Goal: Task Accomplishment & Management: Use online tool/utility

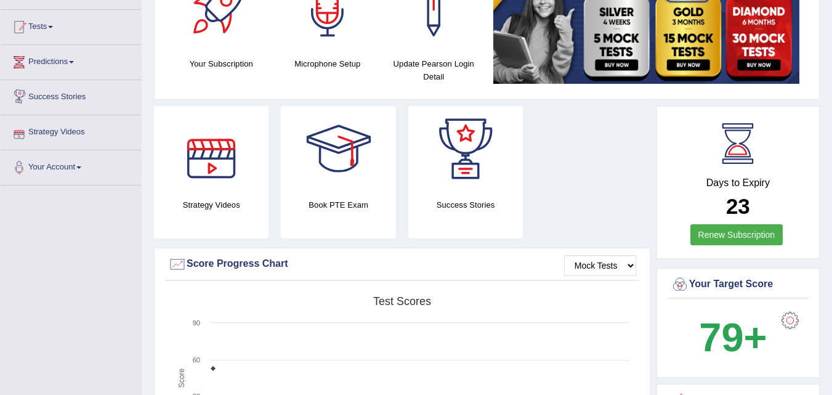
click at [62, 23] on link "Tests" at bounding box center [71, 25] width 140 height 31
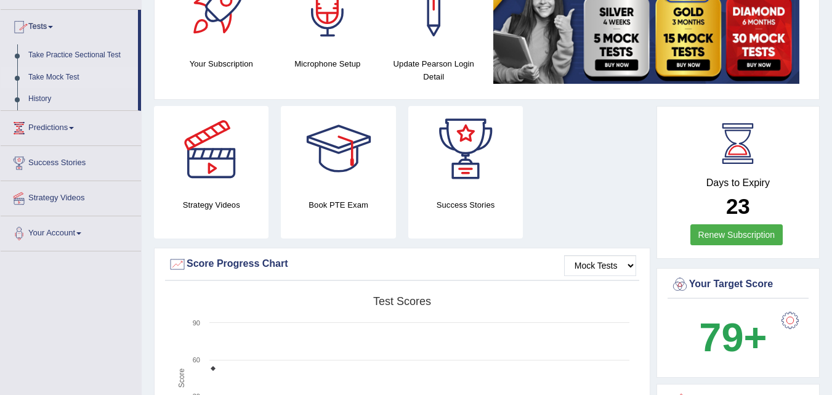
click at [67, 73] on link "Take Mock Test" at bounding box center [80, 78] width 115 height 22
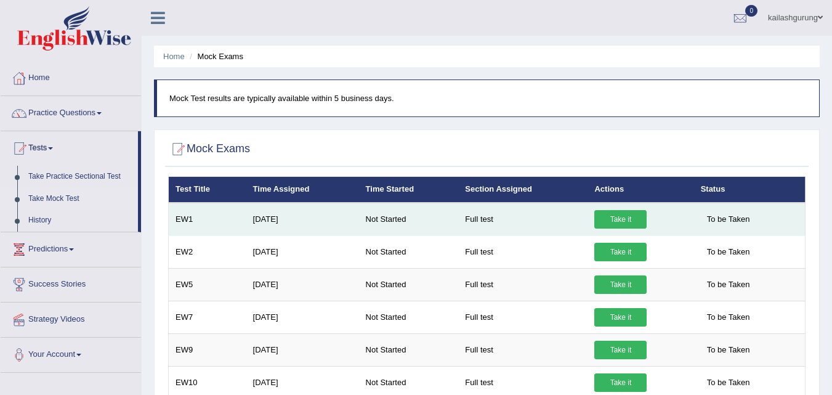
click at [620, 222] on link "Take it" at bounding box center [620, 219] width 52 height 18
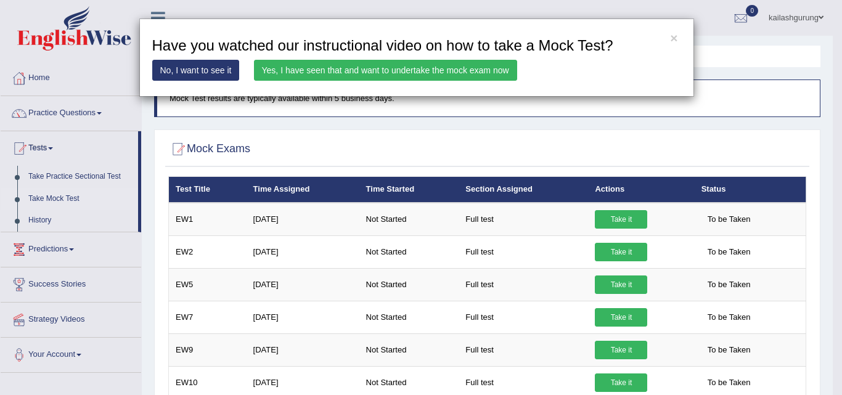
click at [383, 73] on link "Yes, I have seen that and want to undertake the mock exam now" at bounding box center [385, 70] width 263 height 21
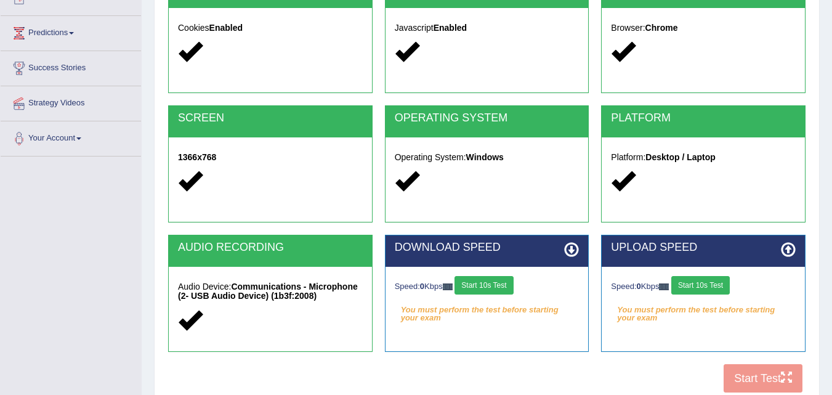
scroll to position [252, 0]
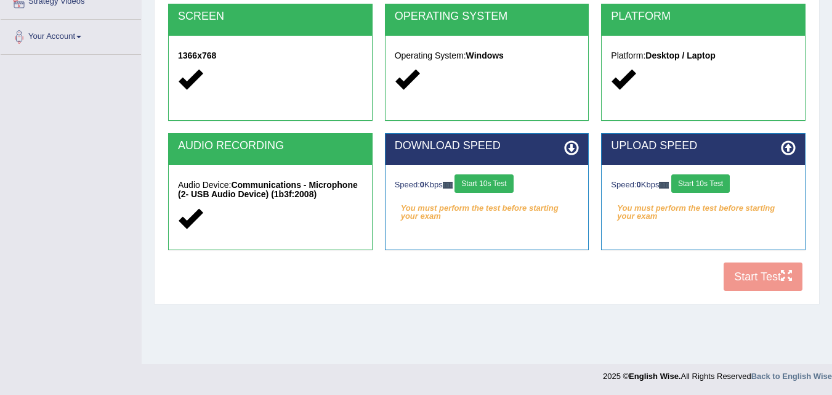
drag, startPoint x: 490, startPoint y: 183, endPoint x: 495, endPoint y: 187, distance: 6.5
click at [490, 187] on button "Start 10s Test" at bounding box center [484, 183] width 59 height 18
click at [721, 180] on button "Start 10s Test" at bounding box center [700, 183] width 59 height 18
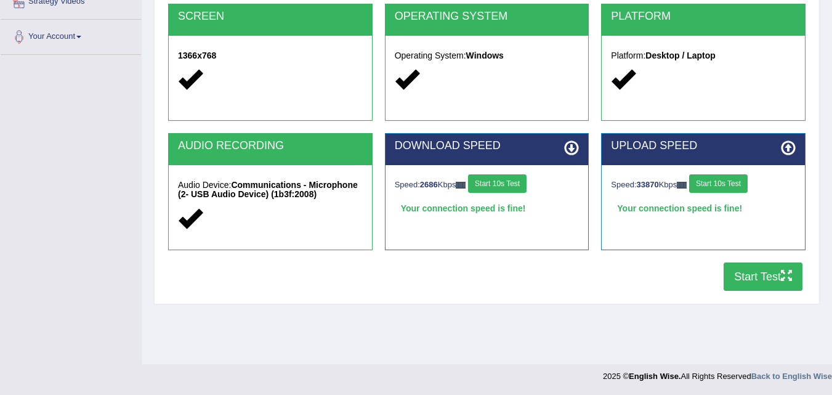
click at [776, 275] on button "Start Test" at bounding box center [763, 276] width 79 height 28
